Goal: Task Accomplishment & Management: Manage account settings

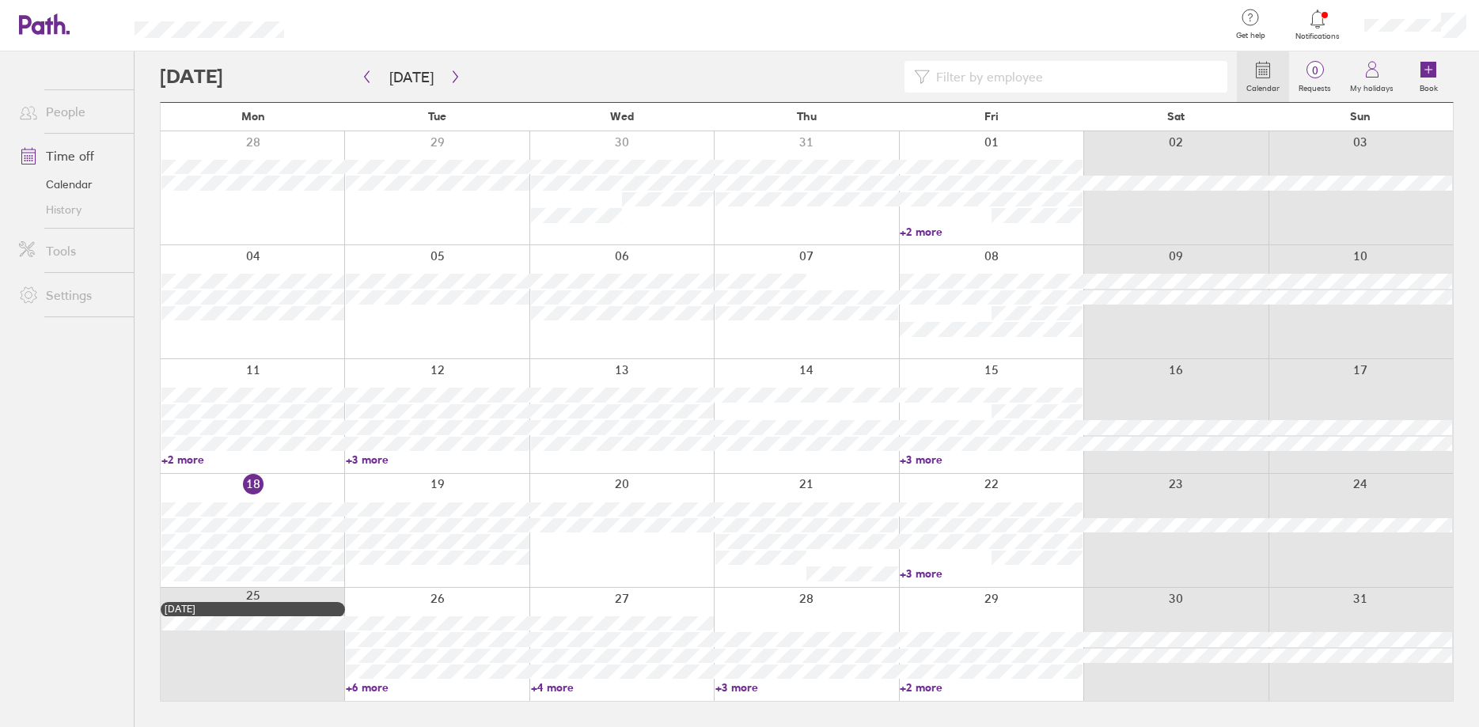
click at [1314, 15] on icon at bounding box center [1317, 18] width 19 height 19
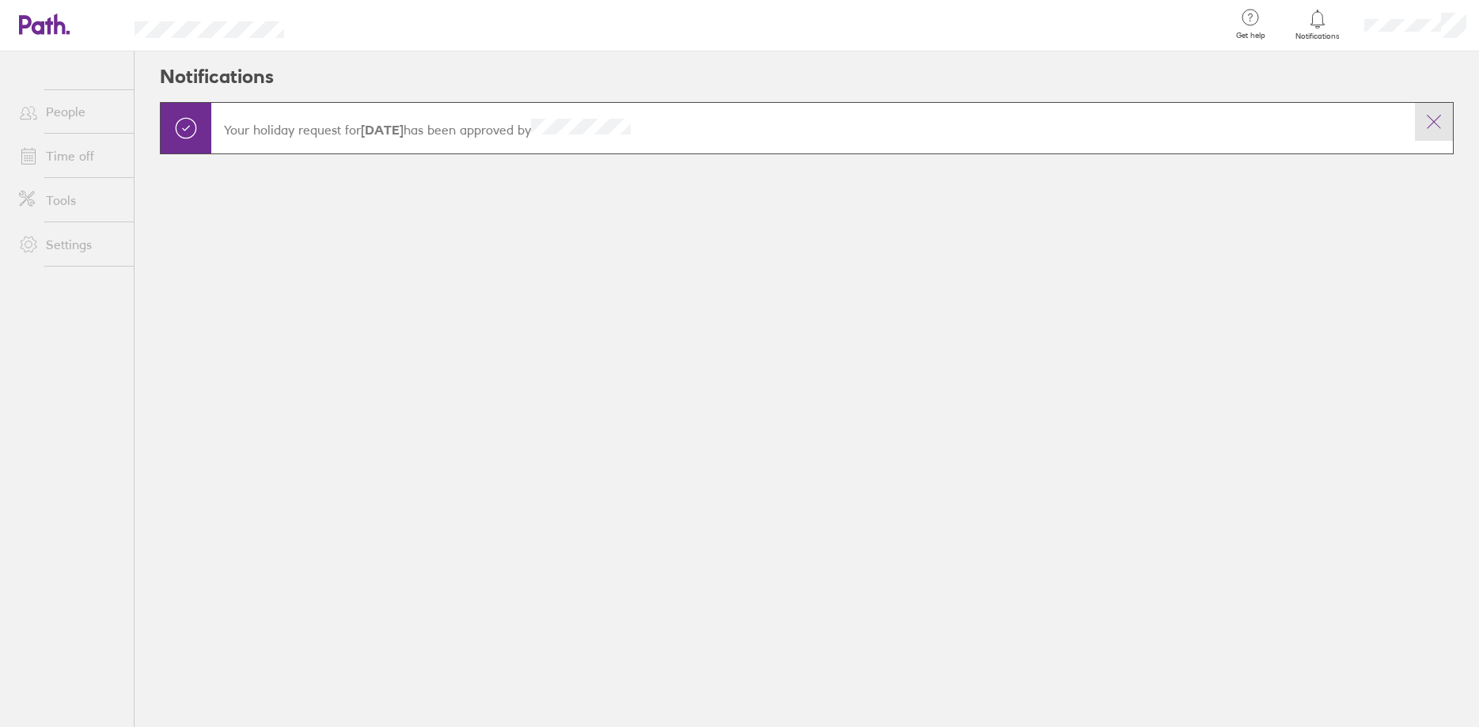
click at [1439, 122] on icon at bounding box center [1434, 121] width 19 height 19
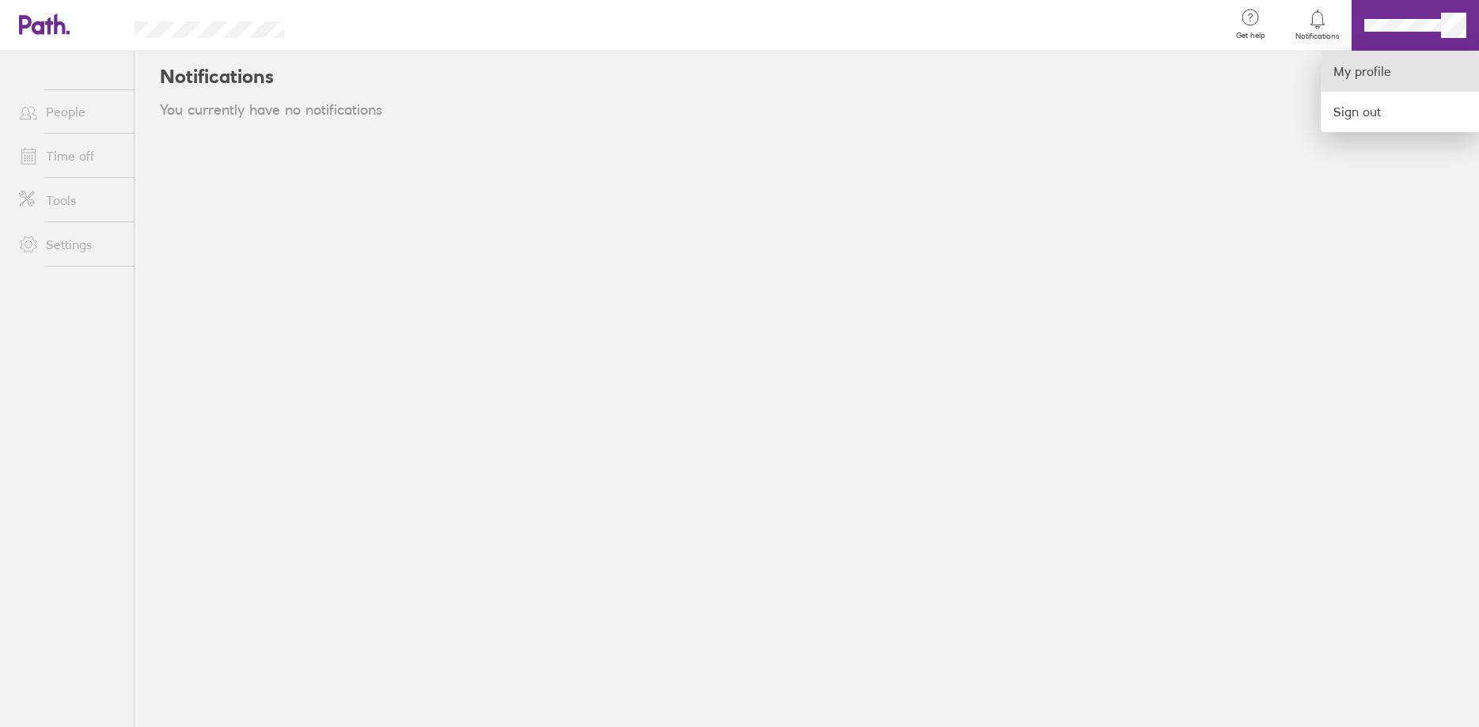
click at [1379, 74] on link "My profile" at bounding box center [1400, 71] width 158 height 40
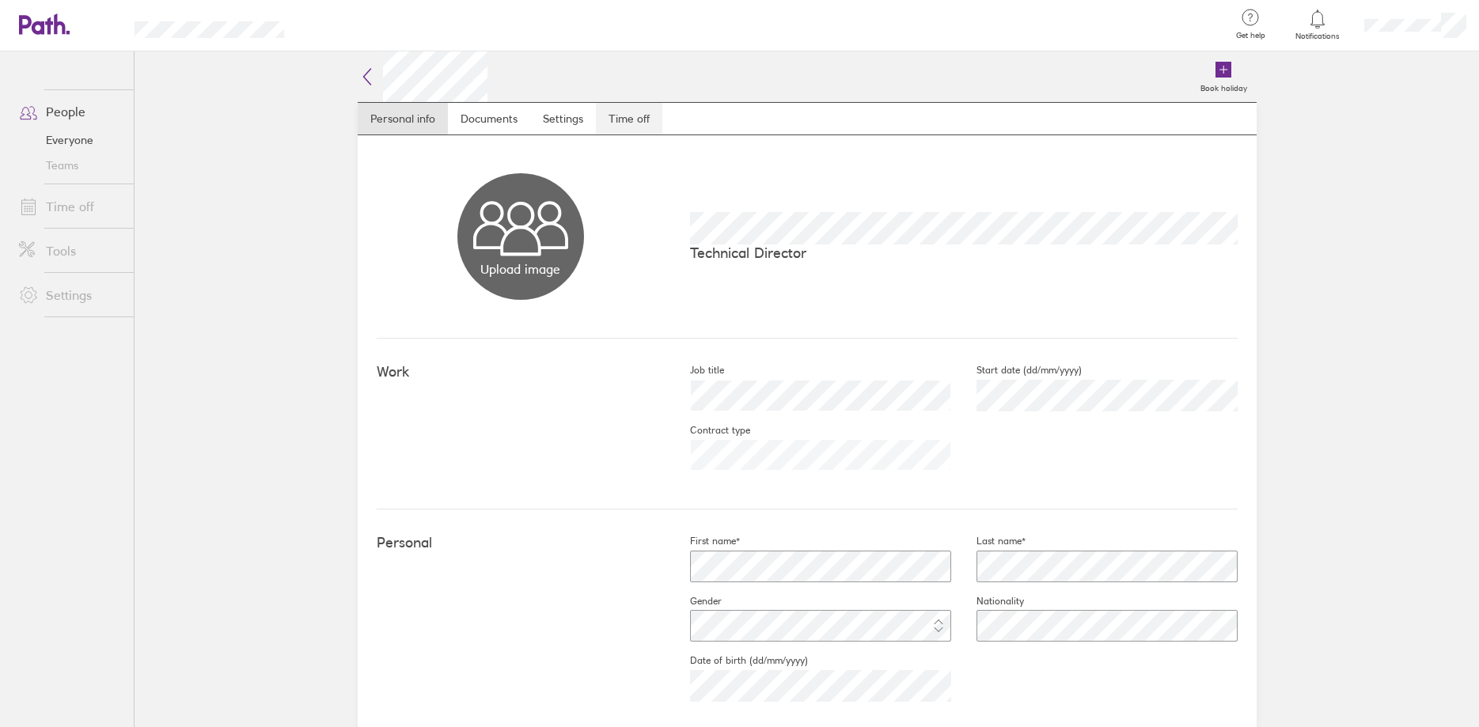
click at [624, 121] on link "Time off" at bounding box center [629, 119] width 66 height 32
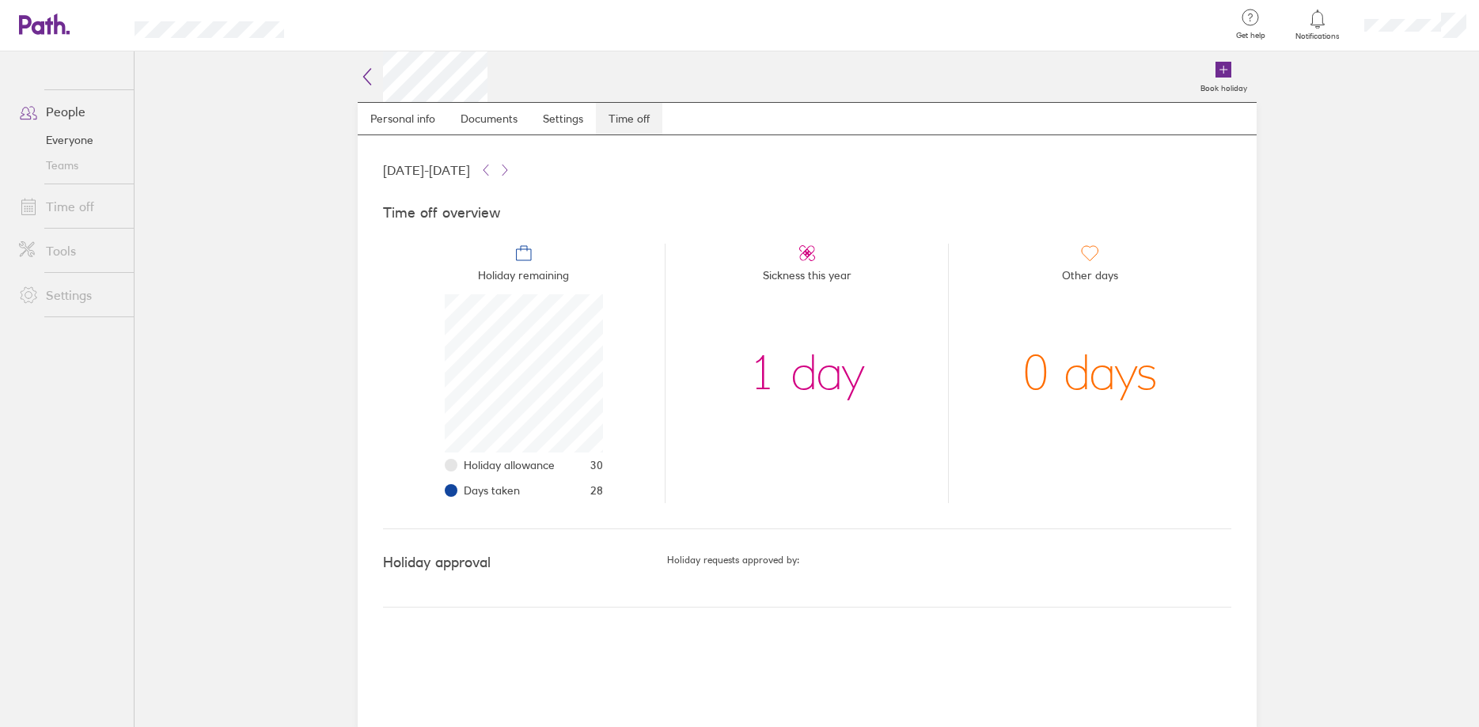
scroll to position [158, 158]
click at [511, 170] on icon at bounding box center [505, 170] width 13 height 13
